Goal: Transaction & Acquisition: Purchase product/service

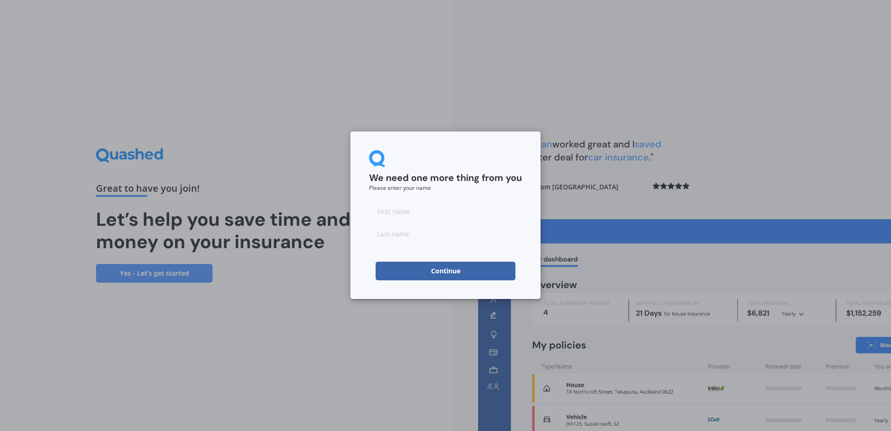
click at [402, 207] on input at bounding box center [445, 211] width 153 height 19
type input "[PERSON_NAME]"
type input "[GEOGRAPHIC_DATA]"
click at [382, 269] on button "Continue" at bounding box center [446, 271] width 140 height 19
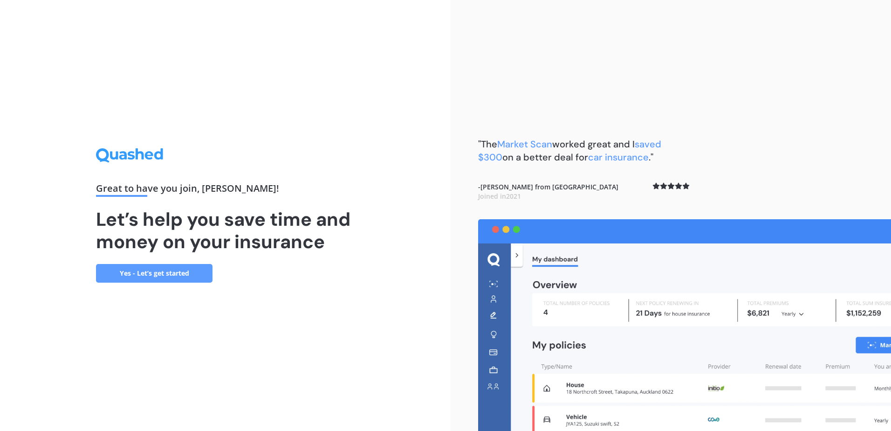
click at [152, 271] on link "Yes - Let’s get started" at bounding box center [154, 273] width 117 height 19
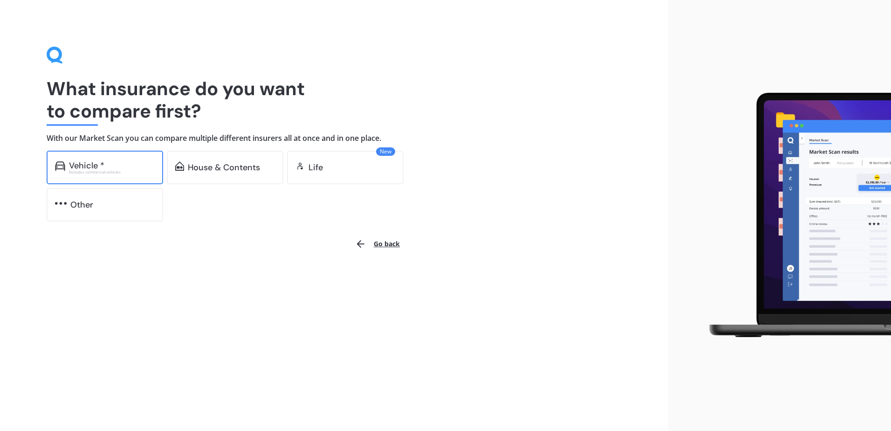
click at [112, 161] on div "Vehicle *" at bounding box center [112, 165] width 86 height 9
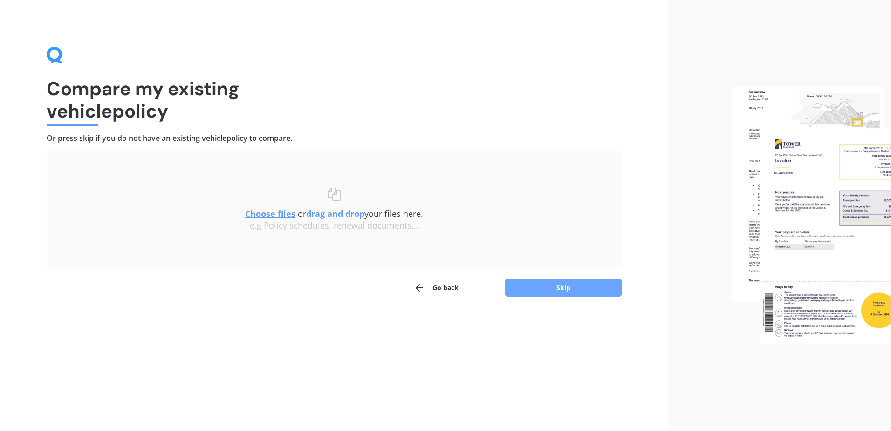
click at [550, 288] on button "Skip" at bounding box center [563, 288] width 117 height 18
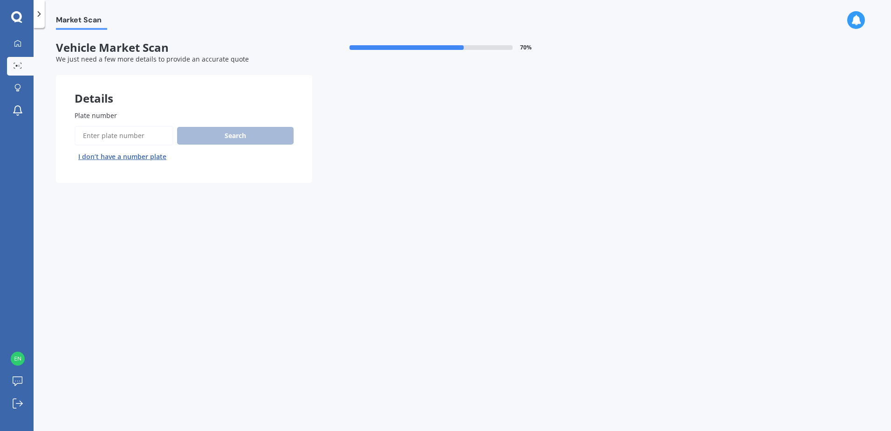
click at [131, 129] on input "Plate number" at bounding box center [124, 136] width 99 height 20
type input "fwj953"
click at [210, 134] on button "Search" at bounding box center [235, 136] width 117 height 18
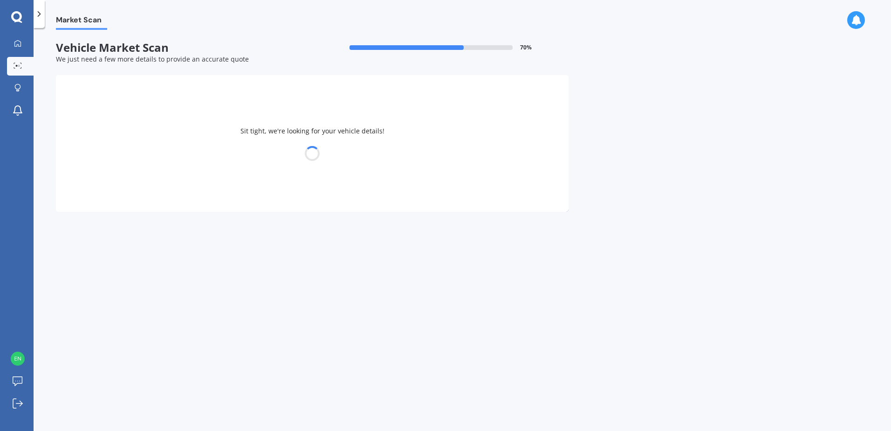
select select "HOLDEN"
select select "[US_STATE]"
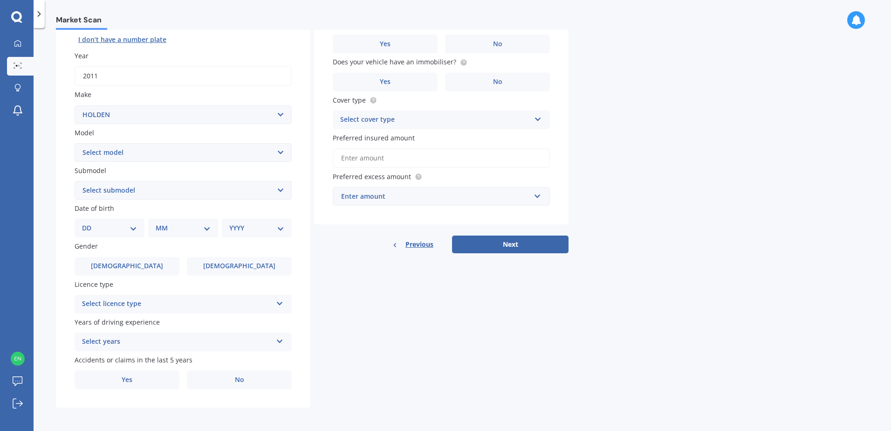
scroll to position [118, 0]
click at [118, 268] on label "[DEMOGRAPHIC_DATA]" at bounding box center [127, 265] width 105 height 19
click at [0, 0] on input "[DEMOGRAPHIC_DATA]" at bounding box center [0, 0] width 0 height 0
click at [134, 230] on select "DD 01 02 03 04 05 06 07 08 09 10 11 12 13 14 15 16 17 18 19 20 21 22 23 24 25 2…" at bounding box center [109, 227] width 55 height 10
select select "02"
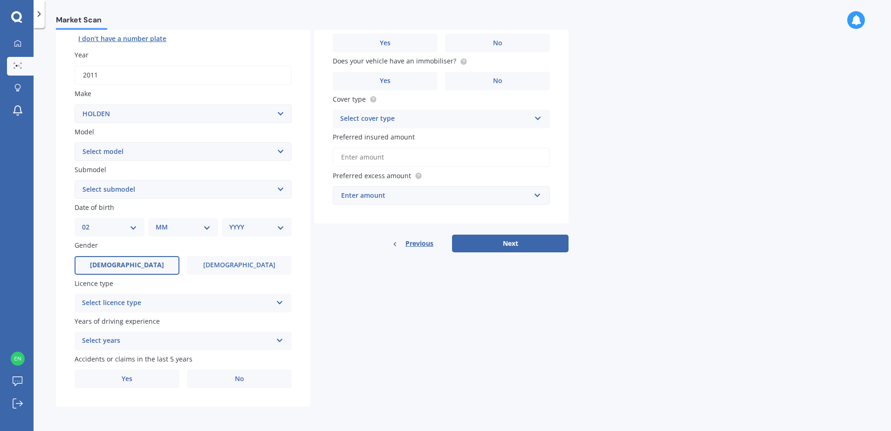
click at [90, 222] on select "DD 01 02 03 04 05 06 07 08 09 10 11 12 13 14 15 16 17 18 19 20 21 22 23 24 25 2…" at bounding box center [109, 227] width 55 height 10
click at [184, 225] on select "MM 01 02 03 04 05 06 07 08 09 10 11 12" at bounding box center [184, 227] width 51 height 10
select select "02"
click at [159, 222] on select "MM 01 02 03 04 05 06 07 08 09 10 11 12" at bounding box center [184, 227] width 51 height 10
click at [253, 226] on select "YYYY 2025 2024 2023 2022 2021 2020 2019 2018 2017 2016 2015 2014 2013 2012 2011…" at bounding box center [254, 227] width 51 height 10
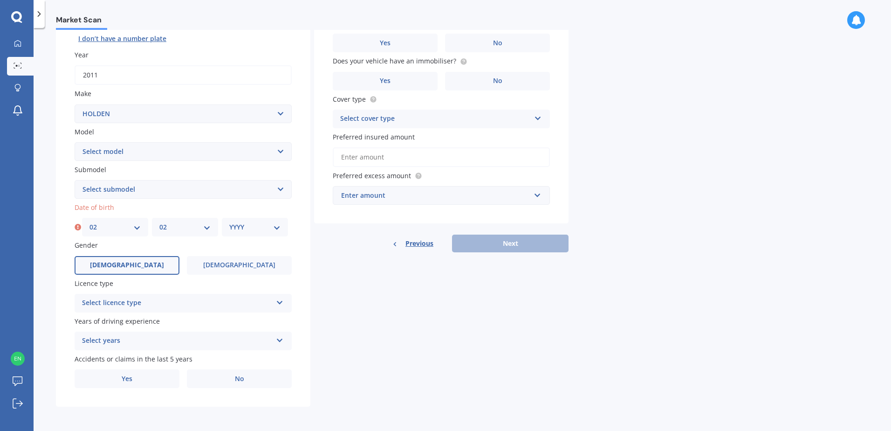
select select "2007"
click at [229, 222] on select "YYYY 2025 2024 2023 2022 2021 2020 2019 2018 2017 2016 2015 2014 2013 2012 2011…" at bounding box center [254, 227] width 51 height 10
click at [140, 302] on div "Select licence type" at bounding box center [177, 302] width 190 height 11
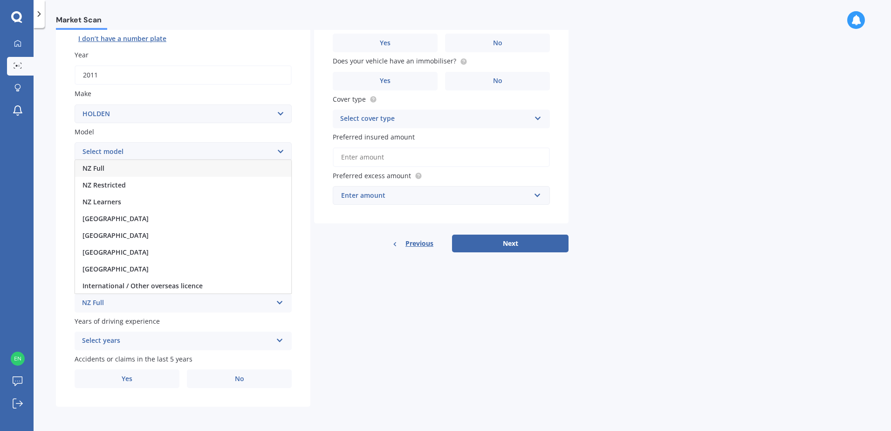
click at [130, 168] on div "NZ Full" at bounding box center [183, 168] width 216 height 17
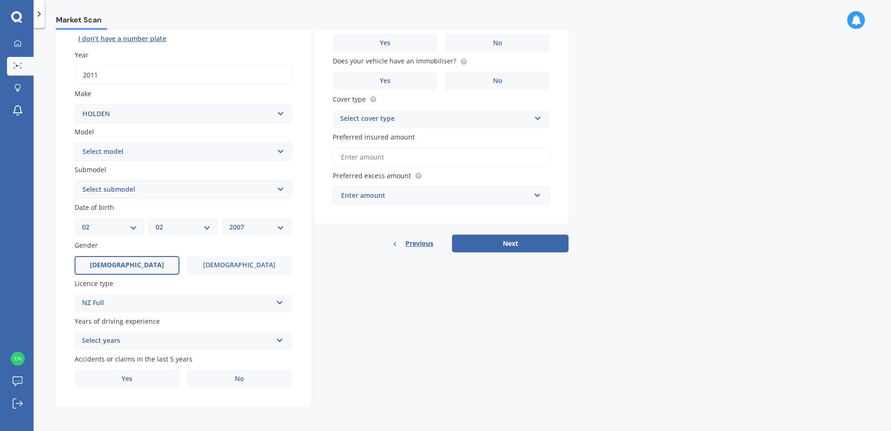
click at [129, 339] on div "Select years" at bounding box center [177, 340] width 190 height 11
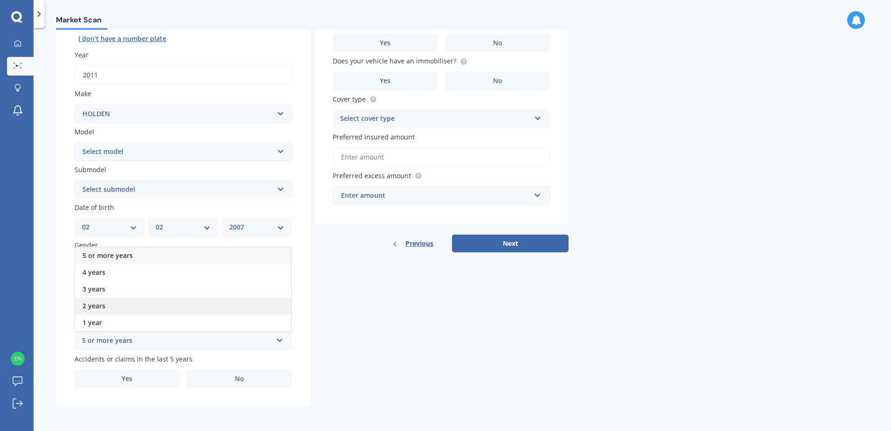
click at [129, 303] on div "2 years" at bounding box center [183, 305] width 216 height 17
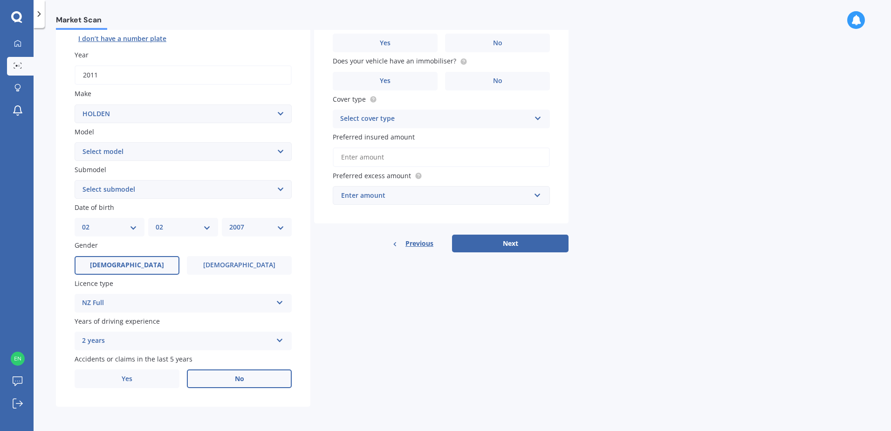
click at [255, 378] on label "No" at bounding box center [239, 378] width 105 height 19
click at [0, 0] on input "No" at bounding box center [0, 0] width 0 height 0
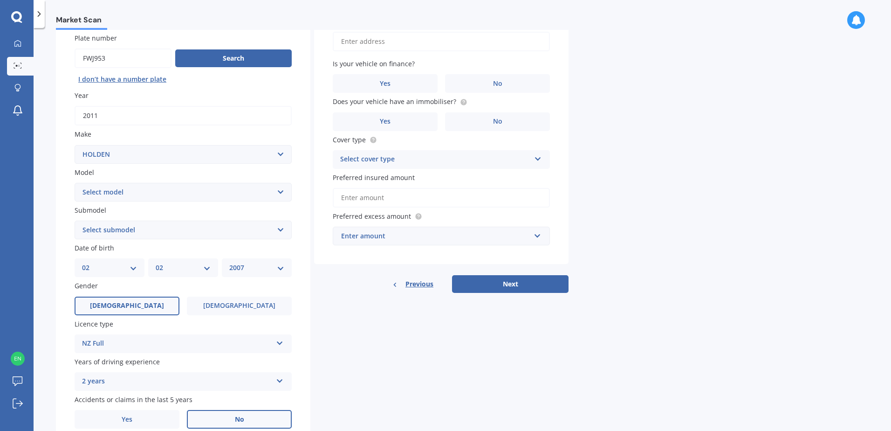
scroll to position [0, 0]
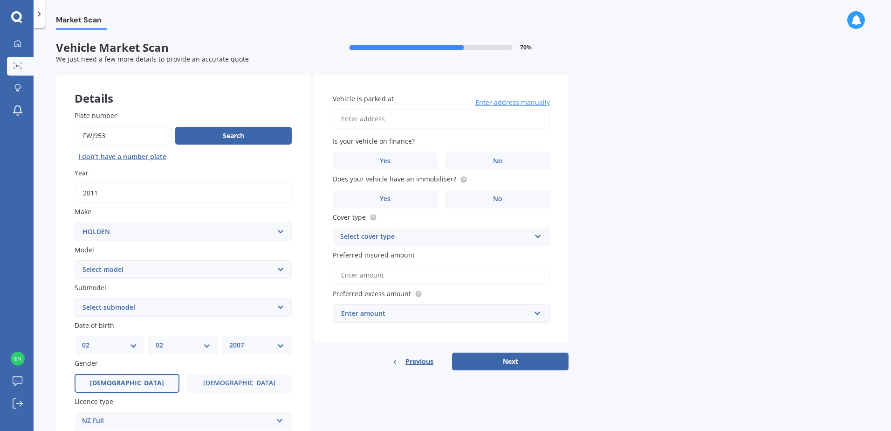
click at [371, 118] on input "Vehicle is parked at" at bounding box center [441, 119] width 217 height 20
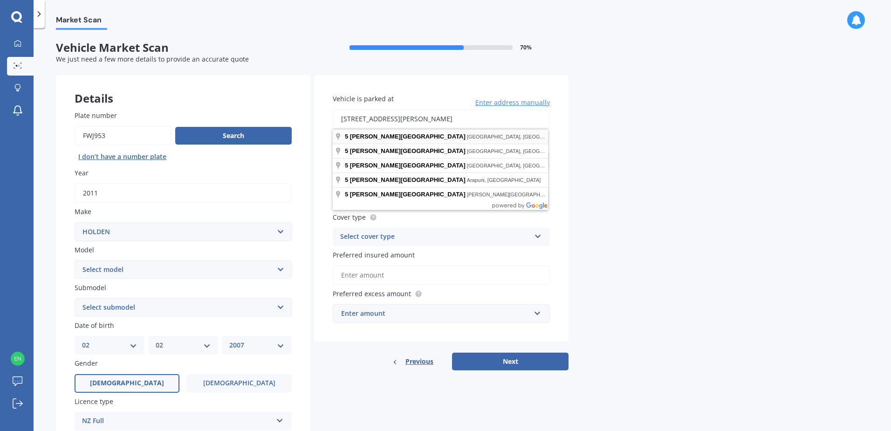
type input "[STREET_ADDRESS][PERSON_NAME]"
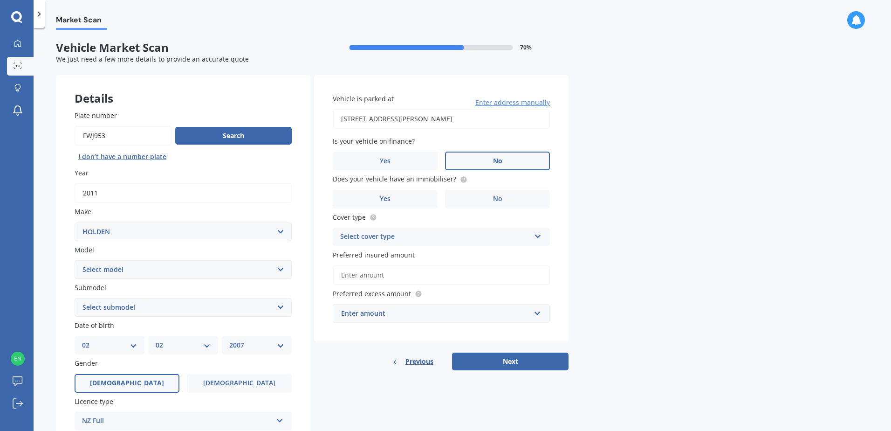
click at [491, 159] on label "No" at bounding box center [497, 161] width 105 height 19
click at [0, 0] on input "No" at bounding box center [0, 0] width 0 height 0
click at [509, 205] on label "No" at bounding box center [497, 199] width 105 height 19
click at [0, 0] on input "No" at bounding box center [0, 0] width 0 height 0
click at [459, 236] on div "Select cover type" at bounding box center [435, 236] width 190 height 11
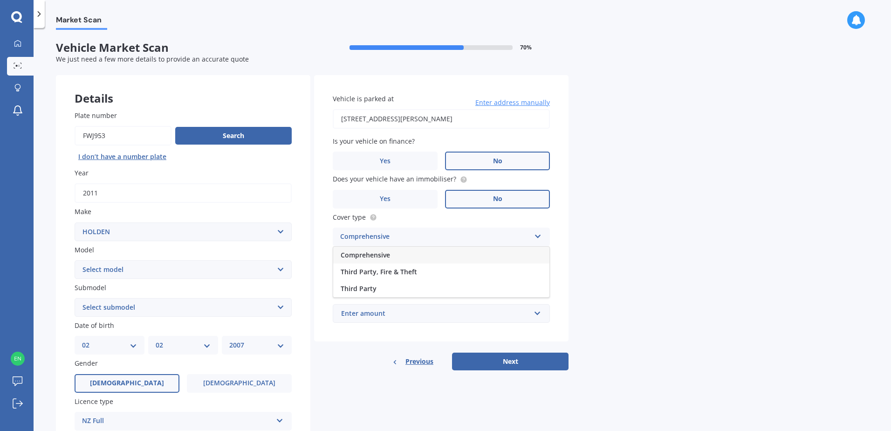
click at [405, 254] on div "Comprehensive" at bounding box center [441, 255] width 216 height 17
click at [382, 273] on input "Preferred insured amount" at bounding box center [441, 275] width 217 height 20
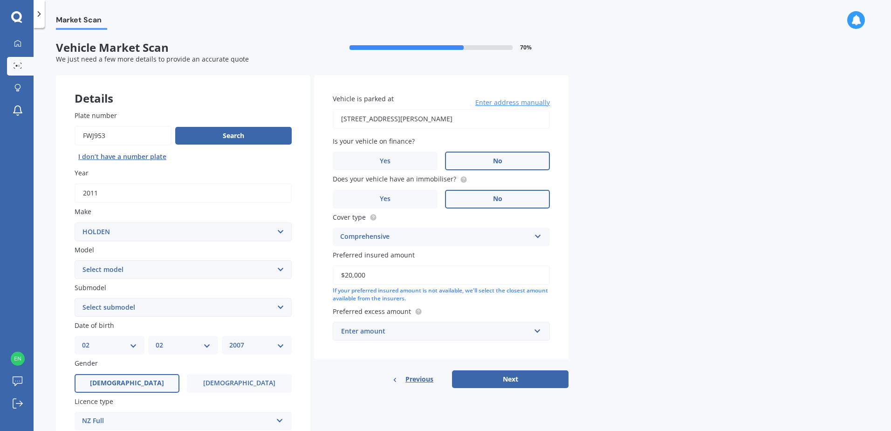
type input "$20,000"
click at [538, 330] on input "text" at bounding box center [438, 331] width 209 height 18
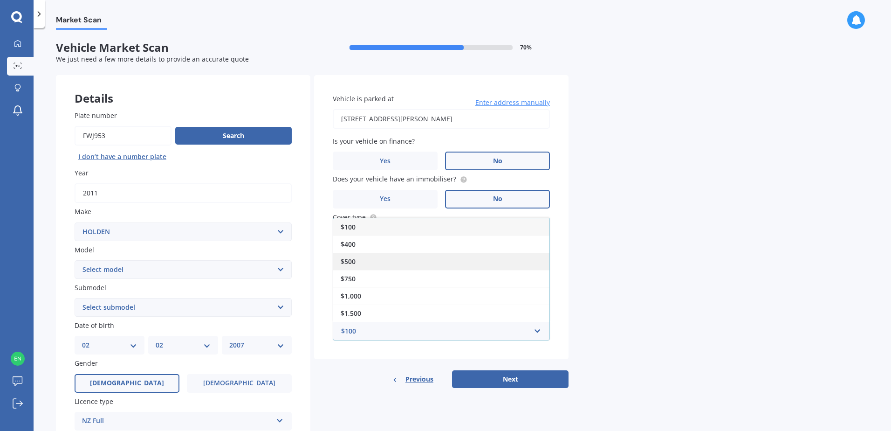
click at [382, 262] on div "$500" at bounding box center [441, 261] width 216 height 17
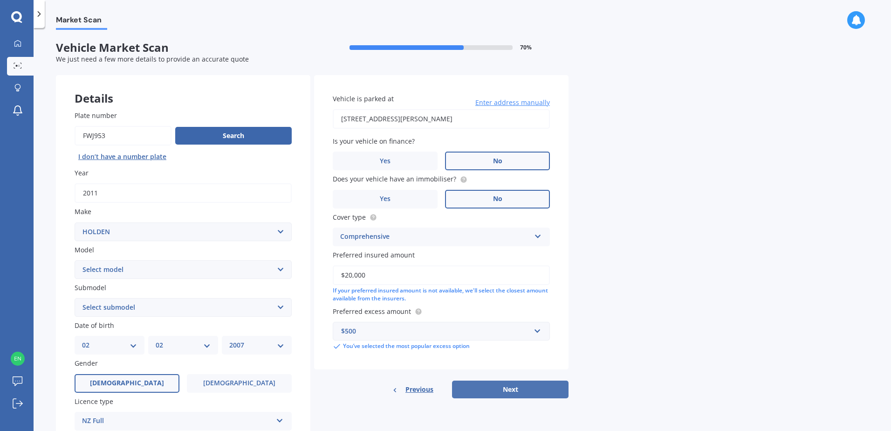
click at [521, 387] on button "Next" at bounding box center [510, 389] width 117 height 18
click at [284, 305] on select "Select submodel 2.8 Turbo Diesel 3.0 Turbo Diesel 2WD 3.0 Turbo Diesel 4WD LS L…" at bounding box center [183, 307] width 217 height 19
select select "3.0 TURBO DIESEL 4WD"
click at [75, 298] on select "Select submodel 2.8 Turbo Diesel 3.0 Turbo Diesel 2WD 3.0 Turbo Diesel 4WD LS L…" at bounding box center [183, 307] width 217 height 19
drag, startPoint x: 496, startPoint y: 388, endPoint x: 582, endPoint y: 377, distance: 86.0
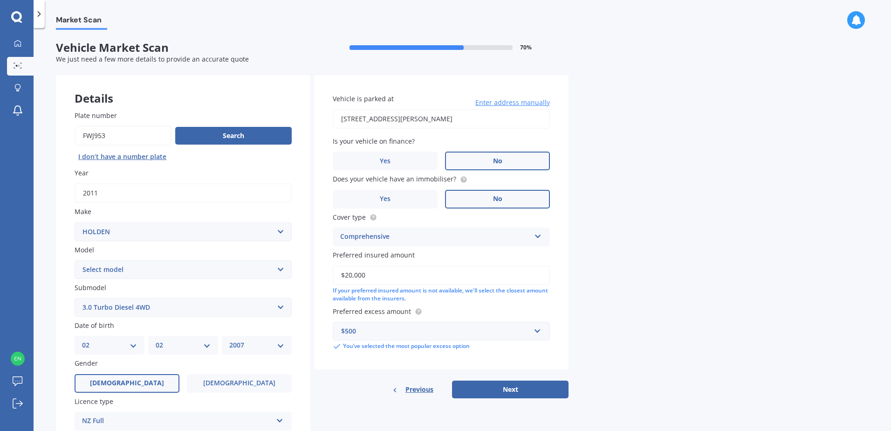
click at [496, 387] on button "Next" at bounding box center [510, 389] width 117 height 18
select select "02"
select select "2007"
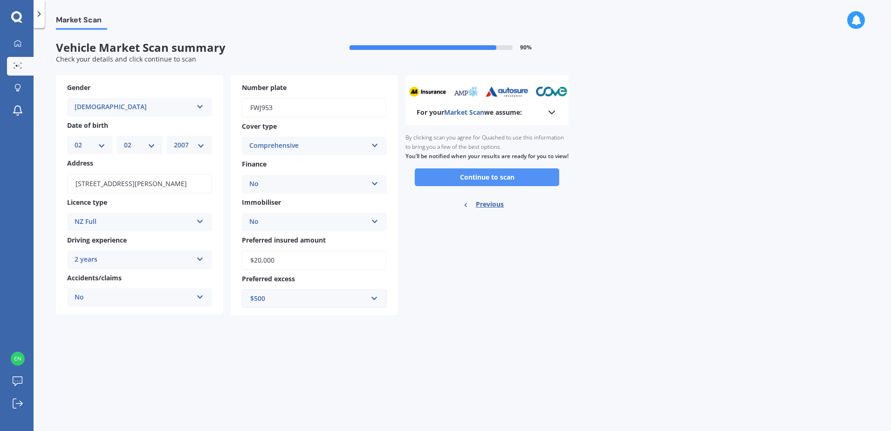
click at [505, 186] on button "Continue to scan" at bounding box center [487, 177] width 145 height 18
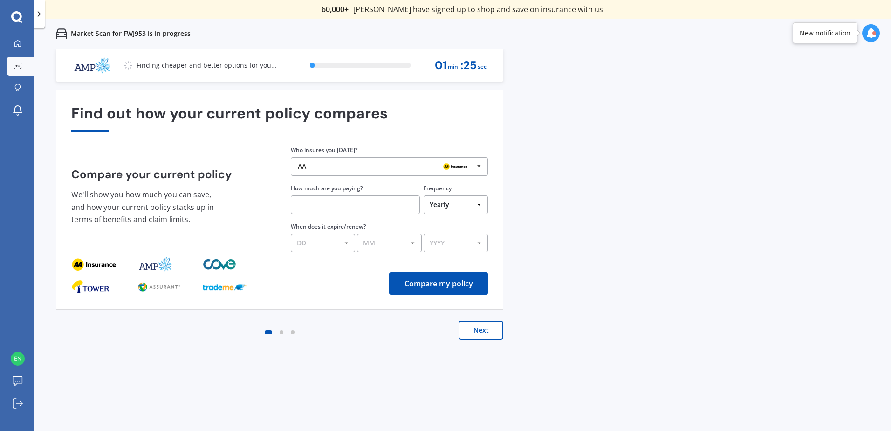
click at [393, 203] on input "text" at bounding box center [355, 204] width 129 height 19
click at [480, 207] on select "Yearly Six-Monthly Quarterly Monthly Fortnightly Weekly One-Off" at bounding box center [456, 204] width 64 height 19
select select "Fortnightly"
click at [424, 195] on select "Yearly Six-Monthly Quarterly Monthly Fortnightly Weekly One-Off" at bounding box center [456, 204] width 64 height 19
click at [326, 205] on input "text" at bounding box center [355, 204] width 129 height 19
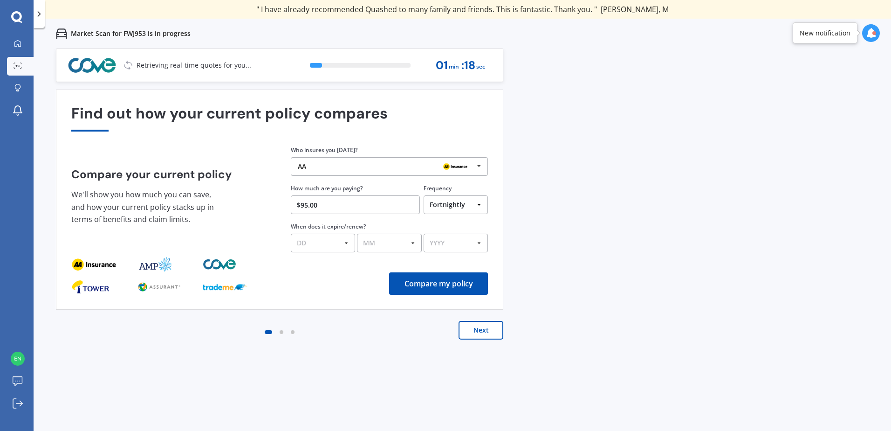
type input "$95.00"
click at [326, 244] on select "DD 01 02 03 04 05 06 07 08 09 10 11 12 13 14 15 16 17 18 19 20 21 22 23 24 25 2…" at bounding box center [323, 243] width 64 height 19
select select "01"
click at [291, 234] on select "DD 01 02 03 04 05 06 07 08 09 10 11 12 13 14 15 16 17 18 19 20 21 22 23 24 25 2…" at bounding box center [323, 243] width 64 height 19
click at [410, 245] on select "MM 01 02 03 04 05 06 07 08 09 10 11 12" at bounding box center [389, 243] width 64 height 19
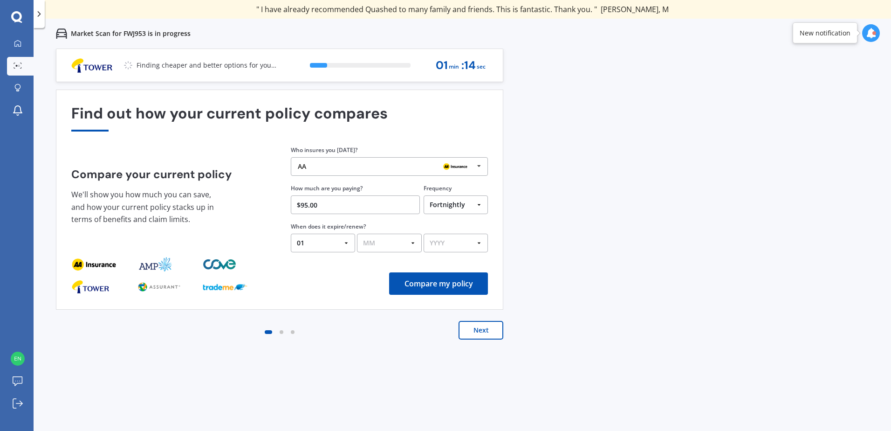
select select "09"
click at [357, 234] on select "MM 01 02 03 04 05 06 07 08 09 10 11 12" at bounding box center [389, 243] width 64 height 19
click at [473, 250] on select "YYYY 2026 2025 2024" at bounding box center [456, 243] width 64 height 19
select select "2025"
click at [424, 234] on select "YYYY 2026 2025 2024" at bounding box center [456, 243] width 64 height 19
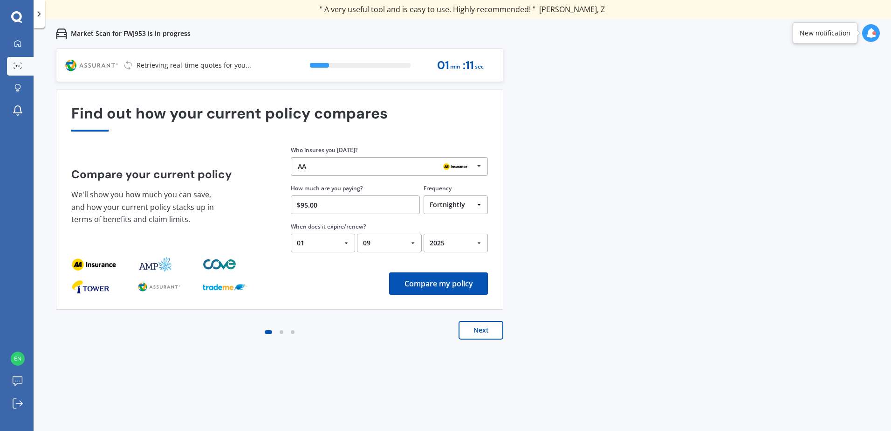
click at [453, 282] on button "Compare my policy" at bounding box center [438, 283] width 99 height 22
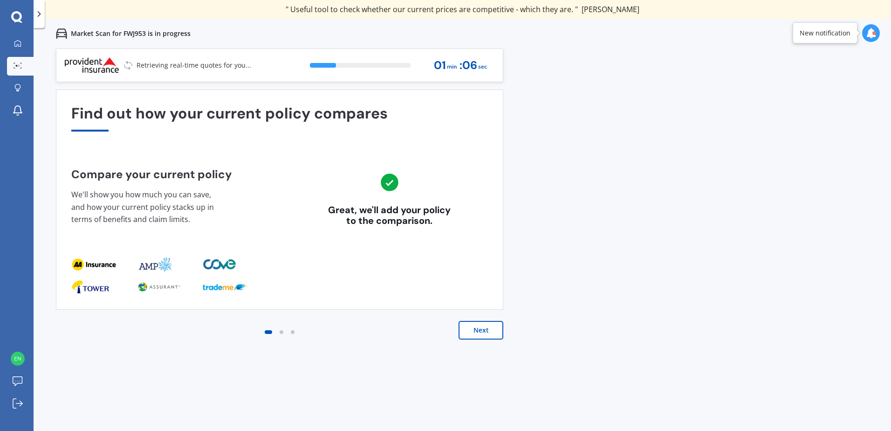
click at [482, 334] on button "Next" at bounding box center [481, 330] width 45 height 19
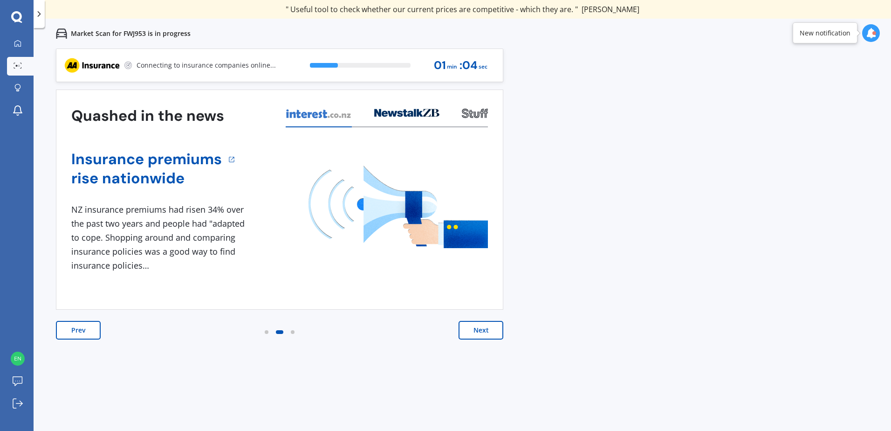
click at [485, 331] on button "Next" at bounding box center [481, 330] width 45 height 19
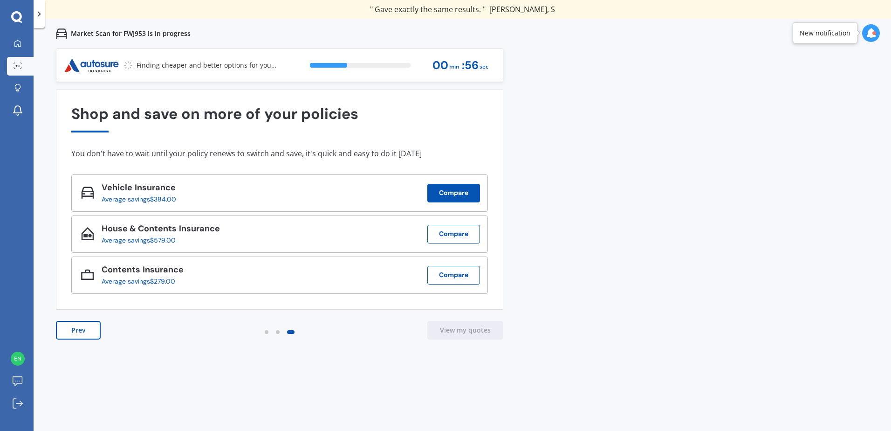
click at [462, 193] on button "Compare" at bounding box center [453, 193] width 53 height 19
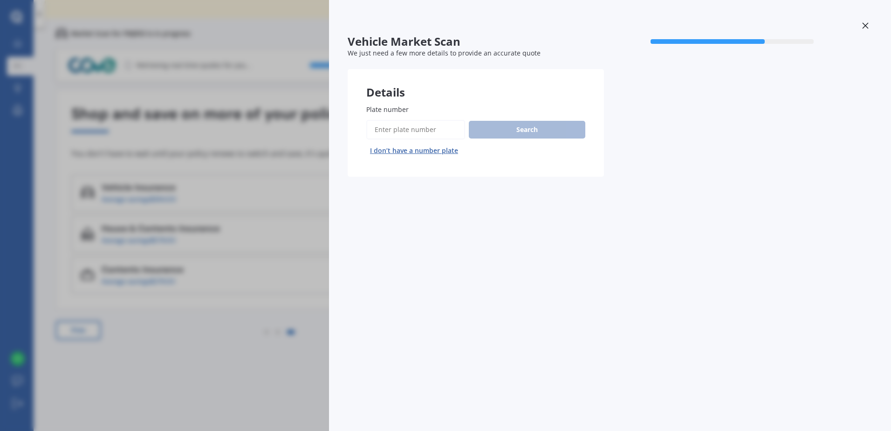
click at [864, 23] on icon at bounding box center [865, 25] width 7 height 7
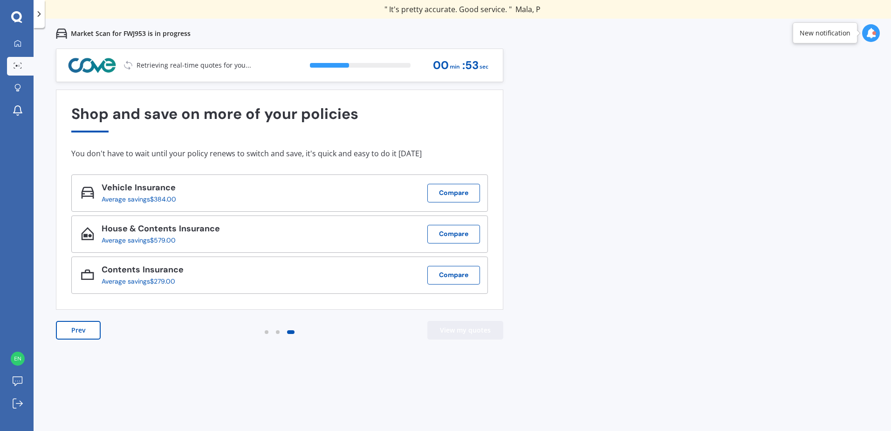
click at [469, 329] on button "View my quotes" at bounding box center [465, 330] width 76 height 19
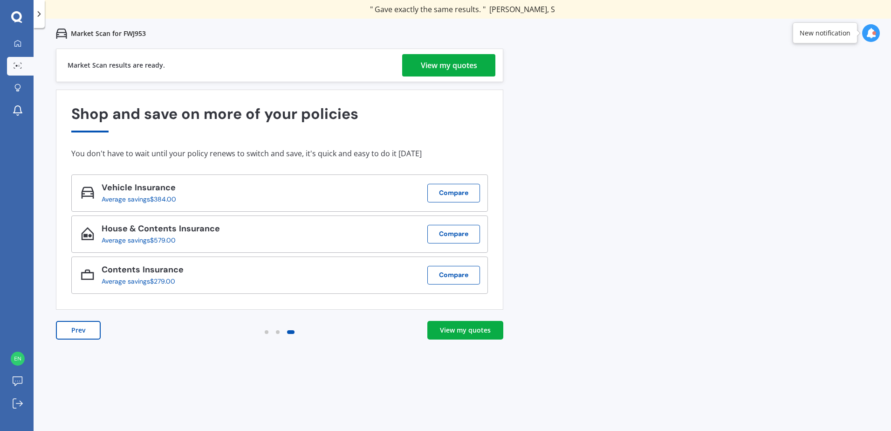
click at [469, 334] on div "View my quotes" at bounding box center [465, 329] width 51 height 9
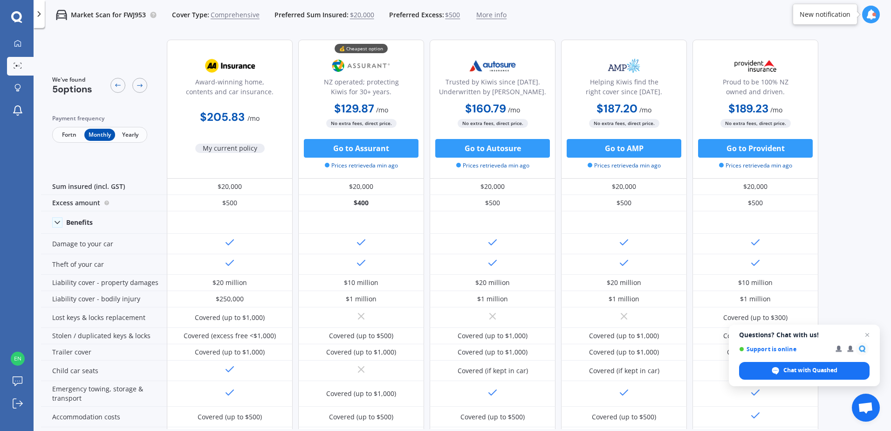
click at [71, 136] on span "Fortn" at bounding box center [69, 135] width 30 height 12
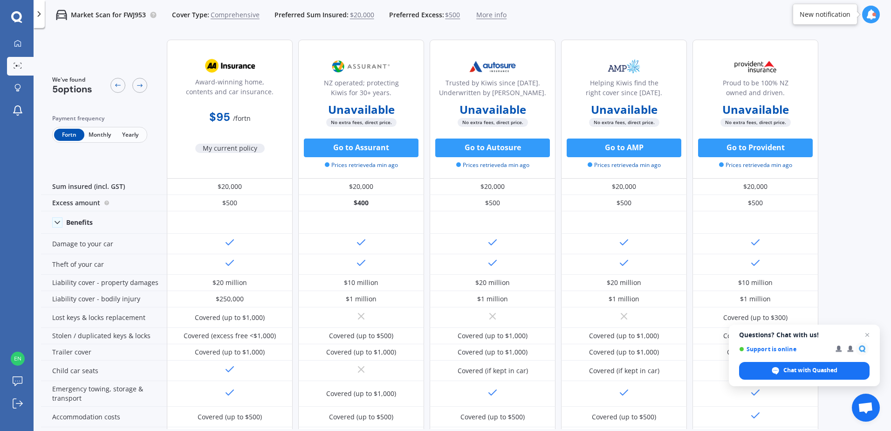
click at [100, 135] on span "Monthly" at bounding box center [99, 135] width 30 height 12
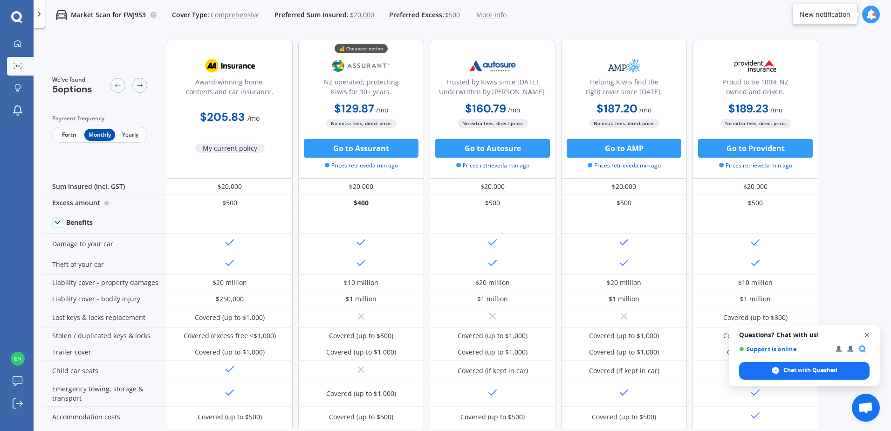
click at [869, 334] on span "Open chat" at bounding box center [868, 335] width 12 height 12
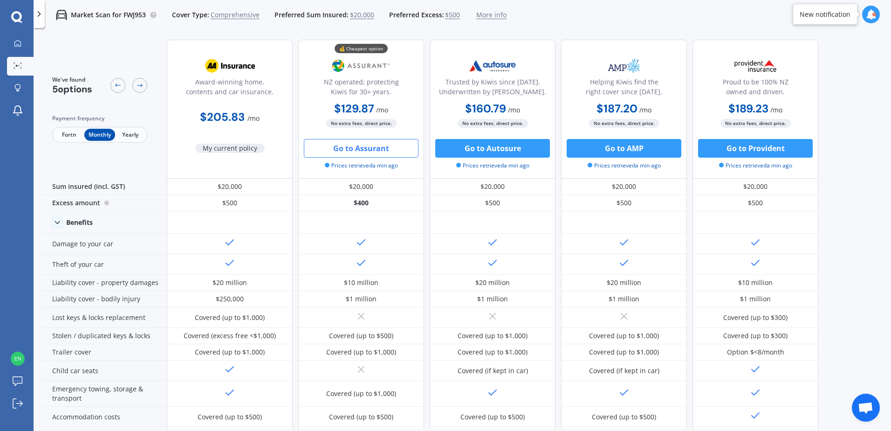
click at [354, 147] on button "Go to Assurant" at bounding box center [361, 148] width 115 height 19
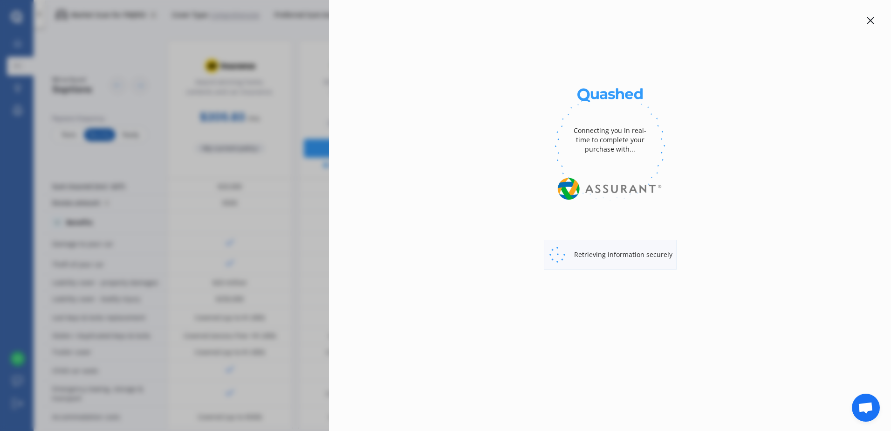
select select "Monthly"
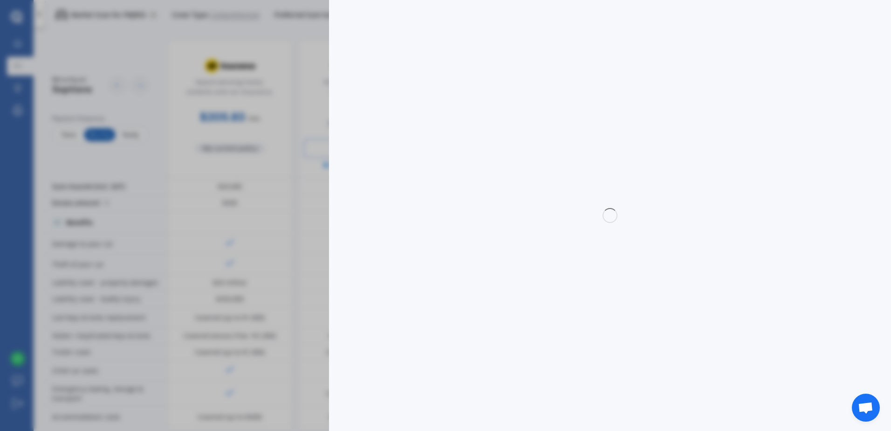
select select "full"
select select "0"
select select "[GEOGRAPHIC_DATA]"
select select "HOLDEN"
select select "[US_STATE]"
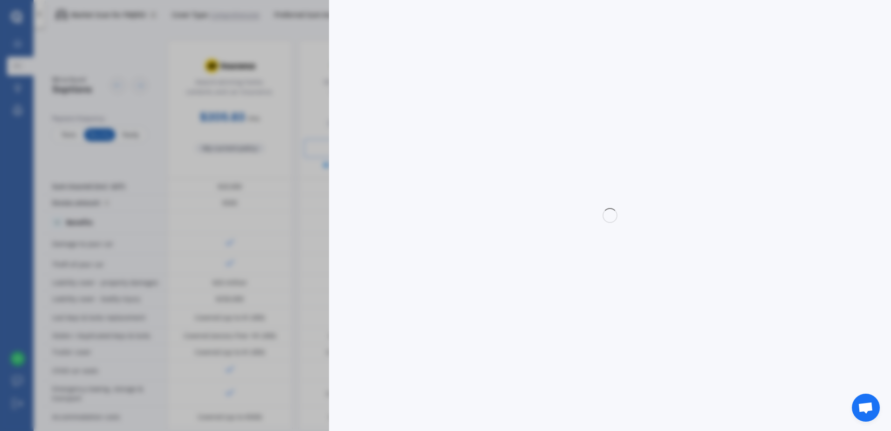
select select "3.0 TURBO DIESEL 4WD"
